Goal: Task Accomplishment & Management: Complete application form

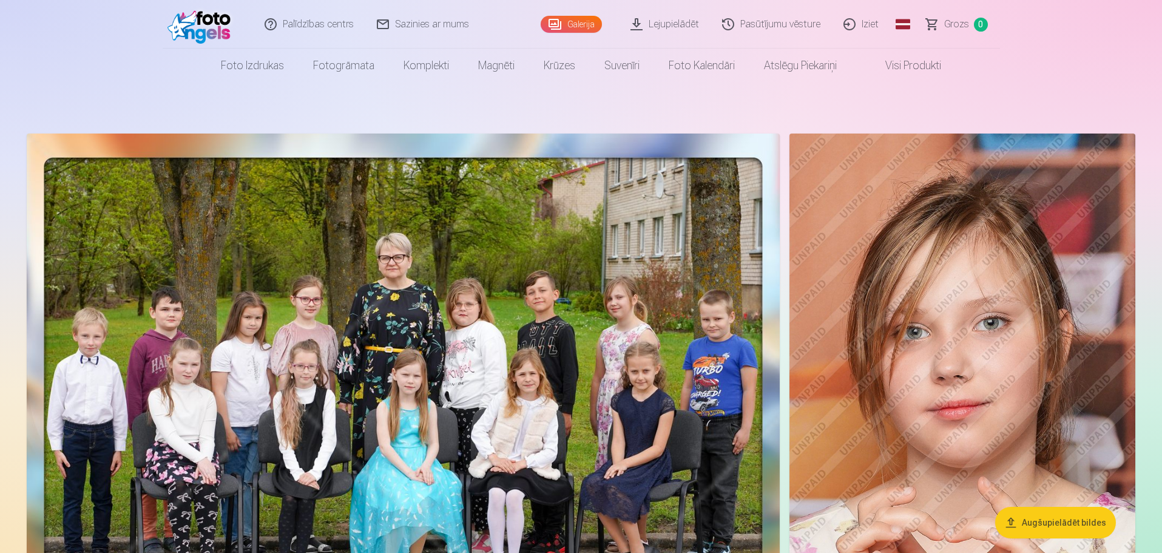
click at [226, 25] on img at bounding box center [203, 24] width 70 height 39
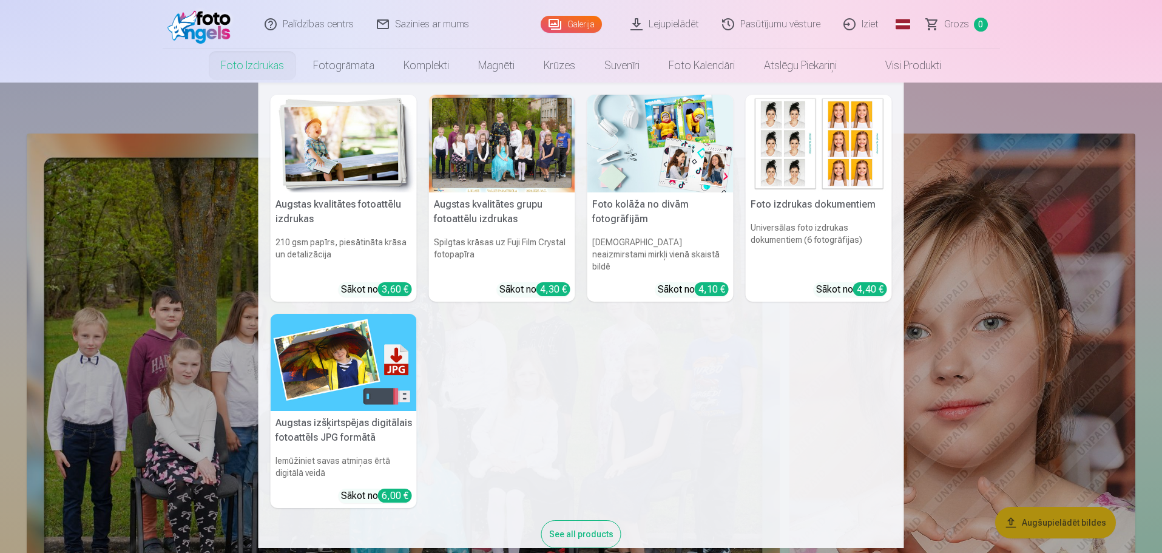
click at [277, 70] on link "Foto izdrukas" at bounding box center [252, 66] width 92 height 34
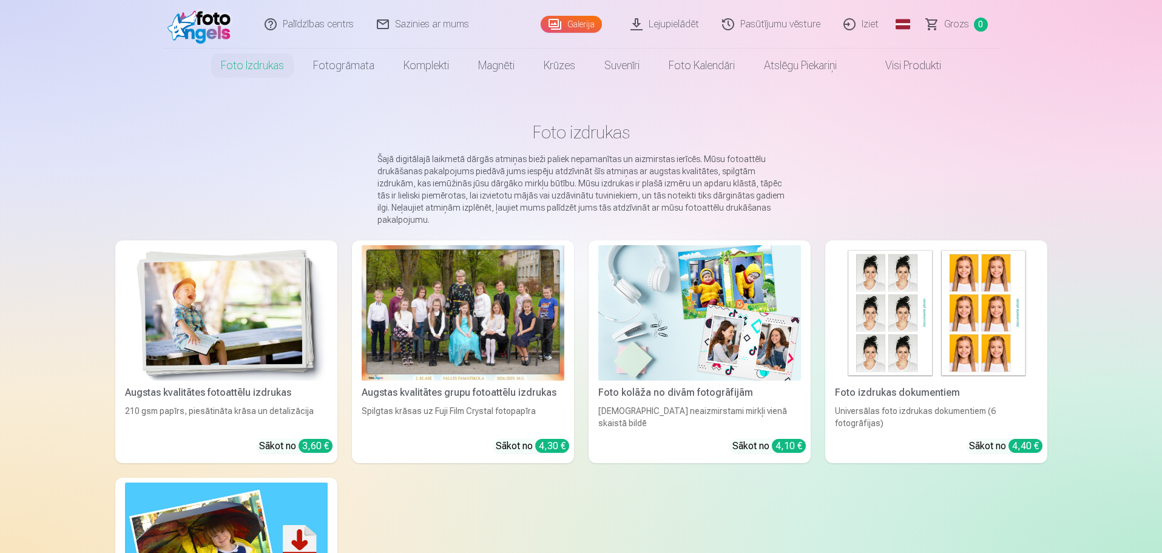
click at [566, 28] on link "Galerija" at bounding box center [571, 24] width 61 height 17
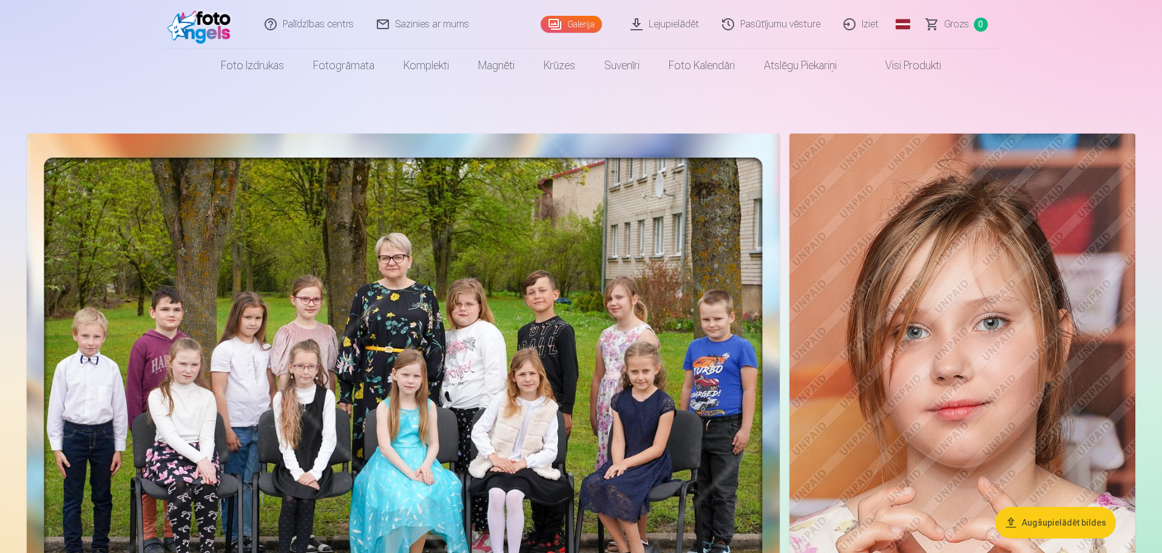
click at [871, 27] on link "Iziet" at bounding box center [862, 24] width 58 height 49
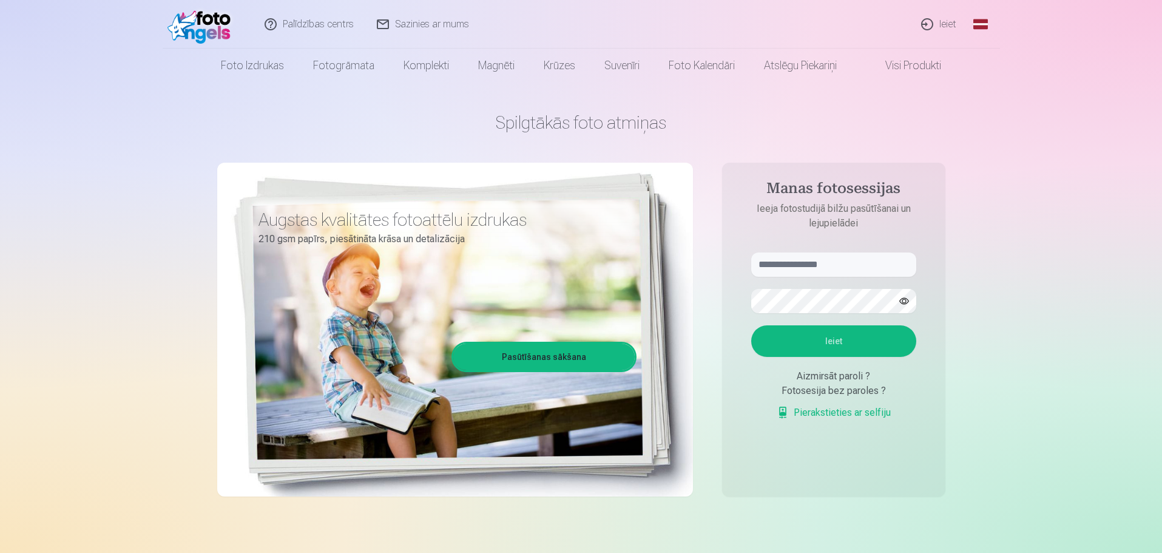
click at [811, 280] on form "Ieiet Aizmirsāt paroli ? Fotosesija bez paroles ? Pierakstieties ar selfiju" at bounding box center [833, 343] width 189 height 180
click at [817, 260] on input "text" at bounding box center [834, 265] width 165 height 24
type input "**********"
click at [752, 325] on button "Ieiet" at bounding box center [834, 341] width 165 height 32
